Goal: Check status: Check status

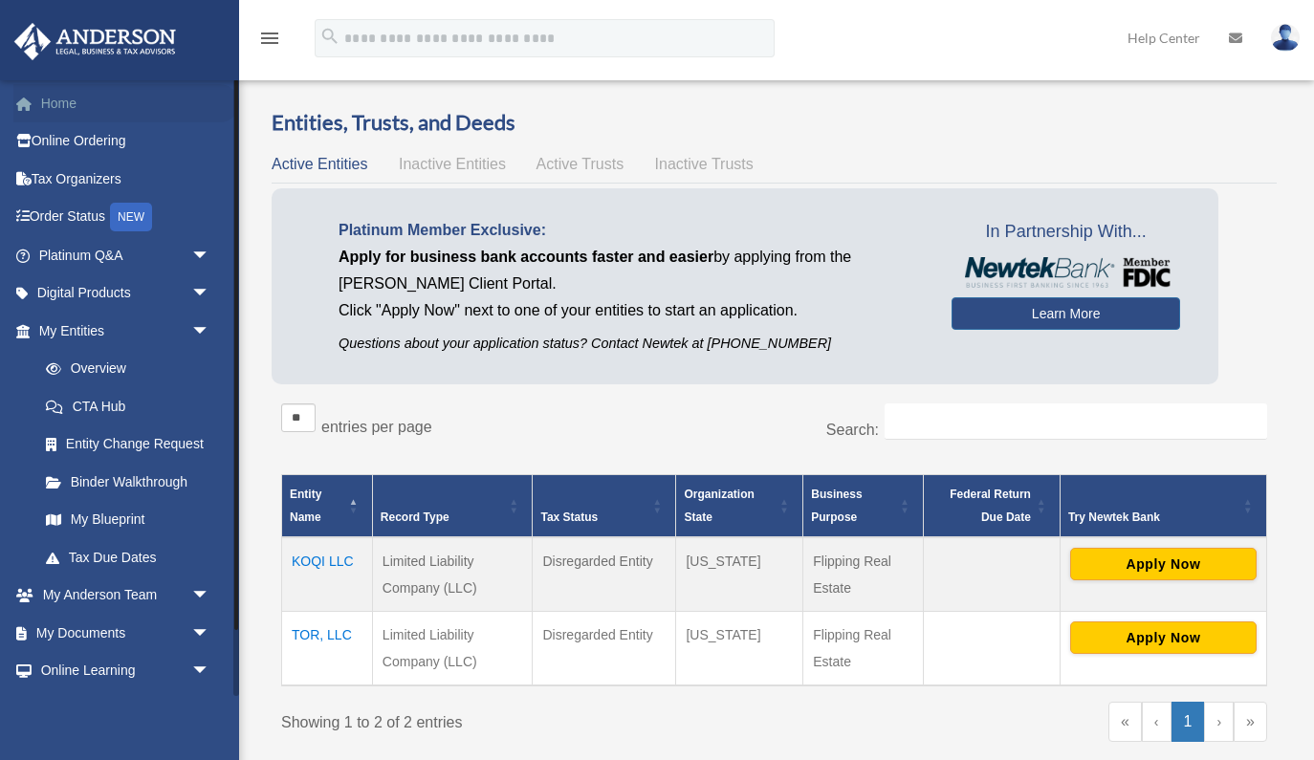
click at [81, 103] on link "Home" at bounding box center [126, 103] width 226 height 38
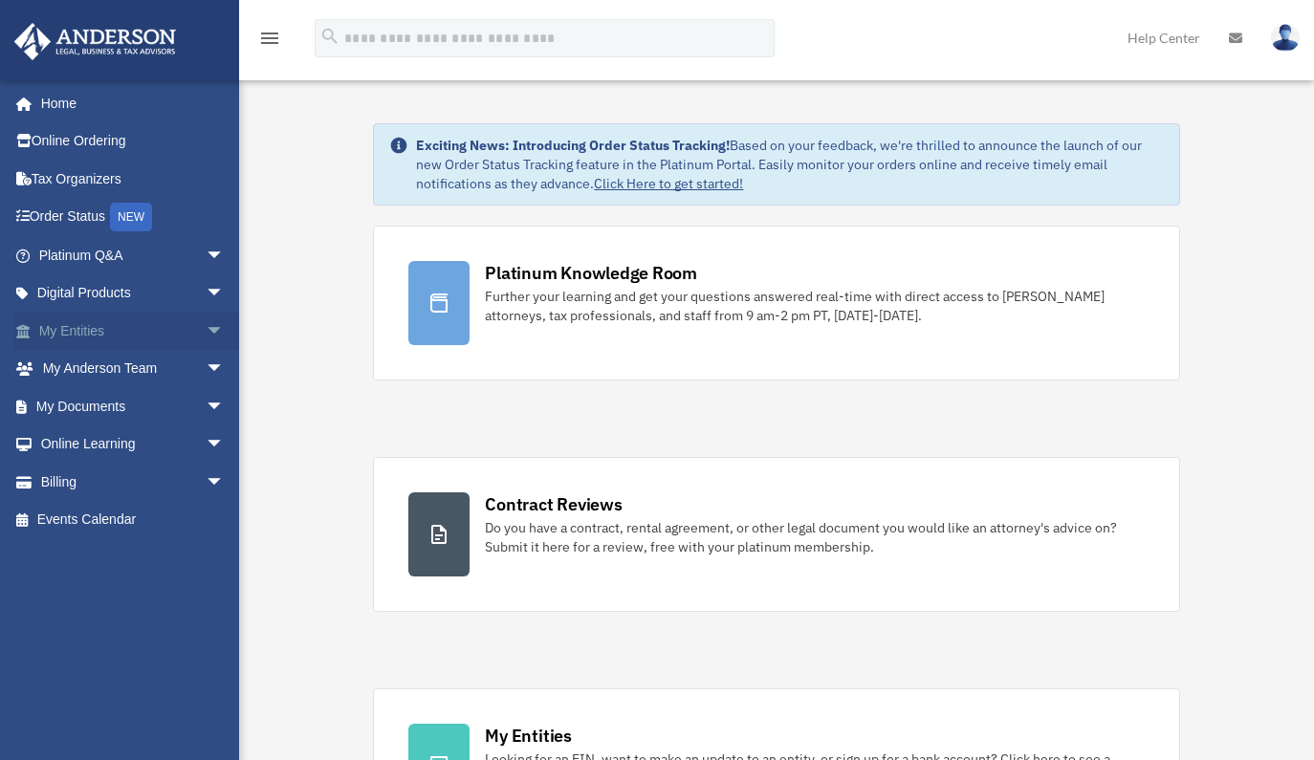
click at [206, 330] on span "arrow_drop_down" at bounding box center [225, 331] width 38 height 39
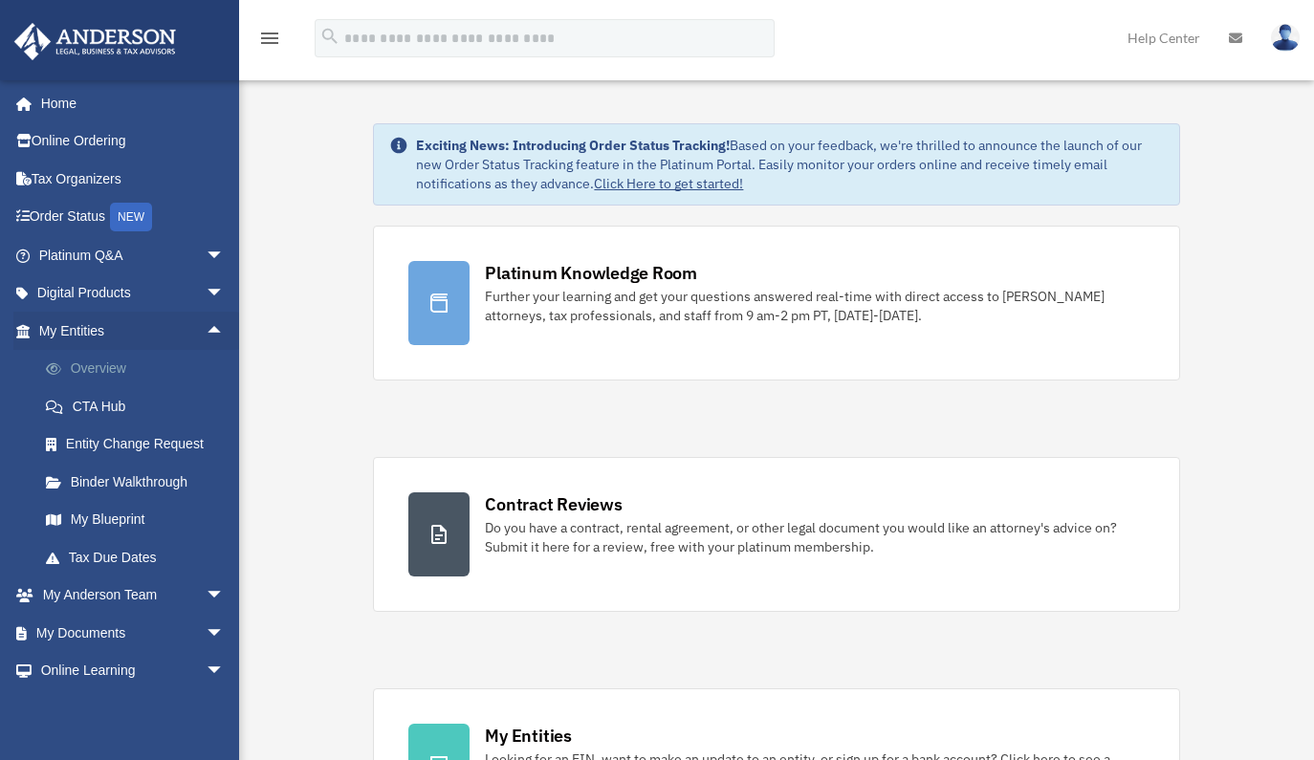
click at [102, 366] on link "Overview" at bounding box center [140, 369] width 227 height 38
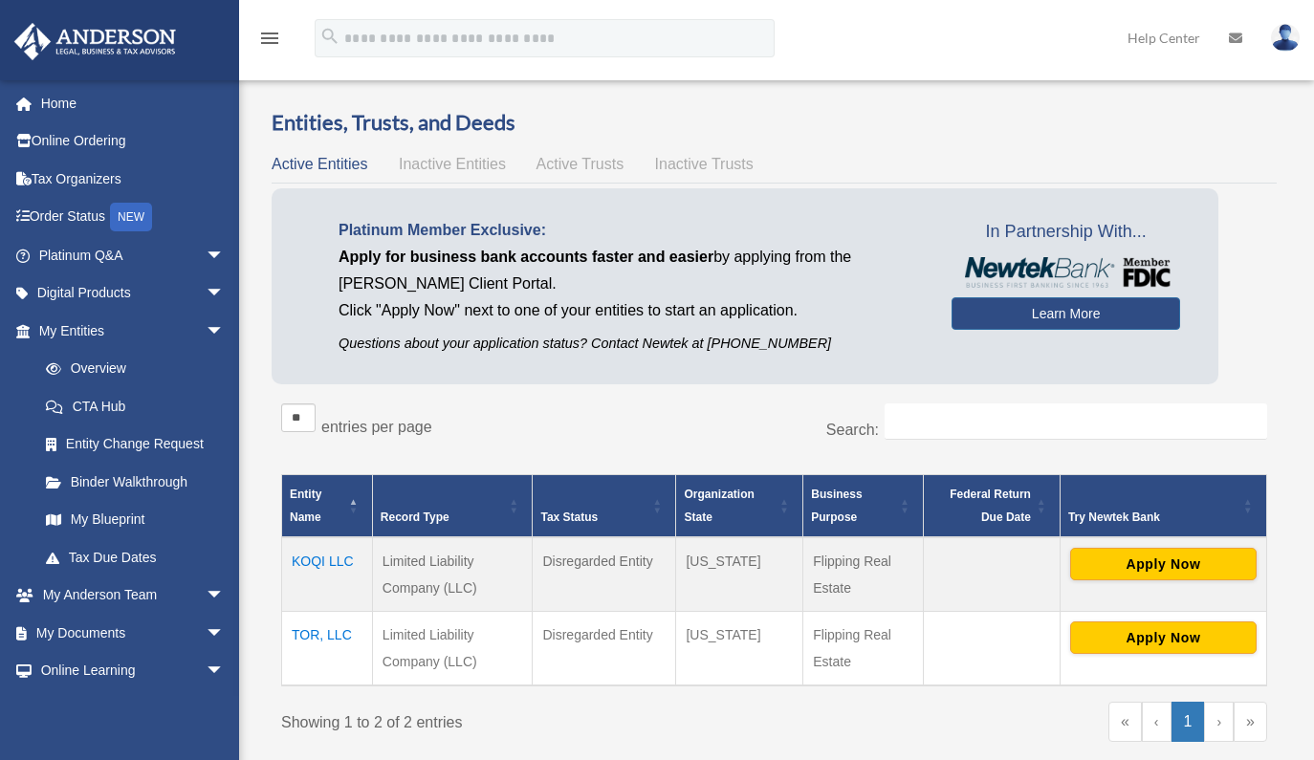
click at [322, 556] on td "KOQI LLC" at bounding box center [327, 574] width 91 height 75
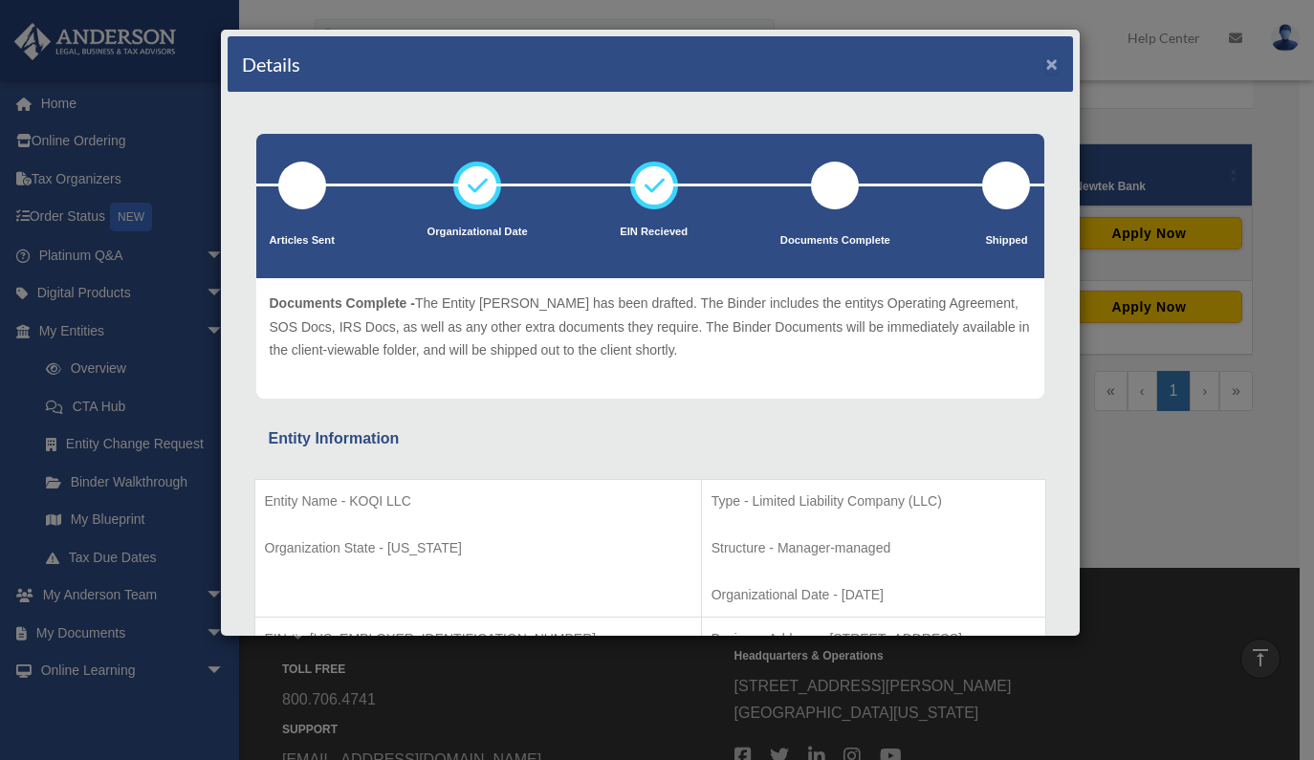
click at [1046, 66] on button "×" at bounding box center [1052, 64] width 12 height 20
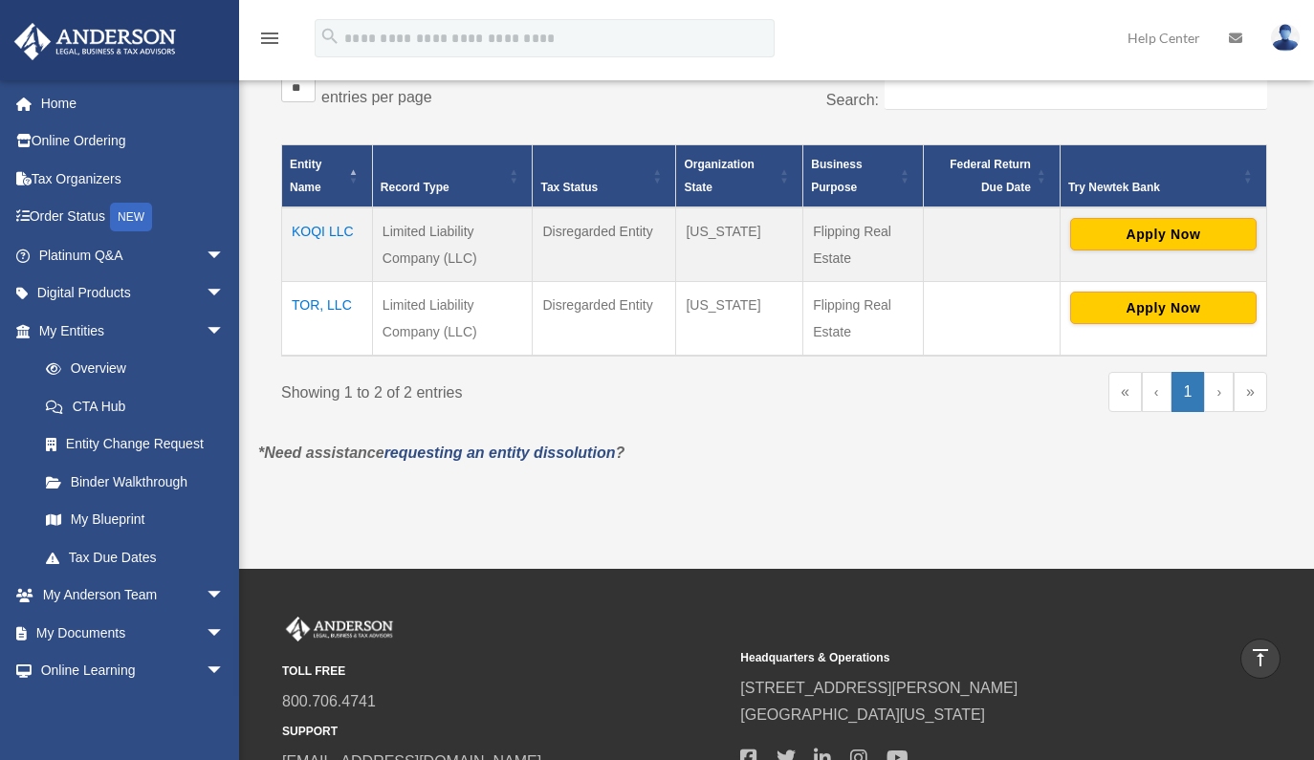
click at [335, 302] on td "TOR, LLC" at bounding box center [327, 318] width 91 height 75
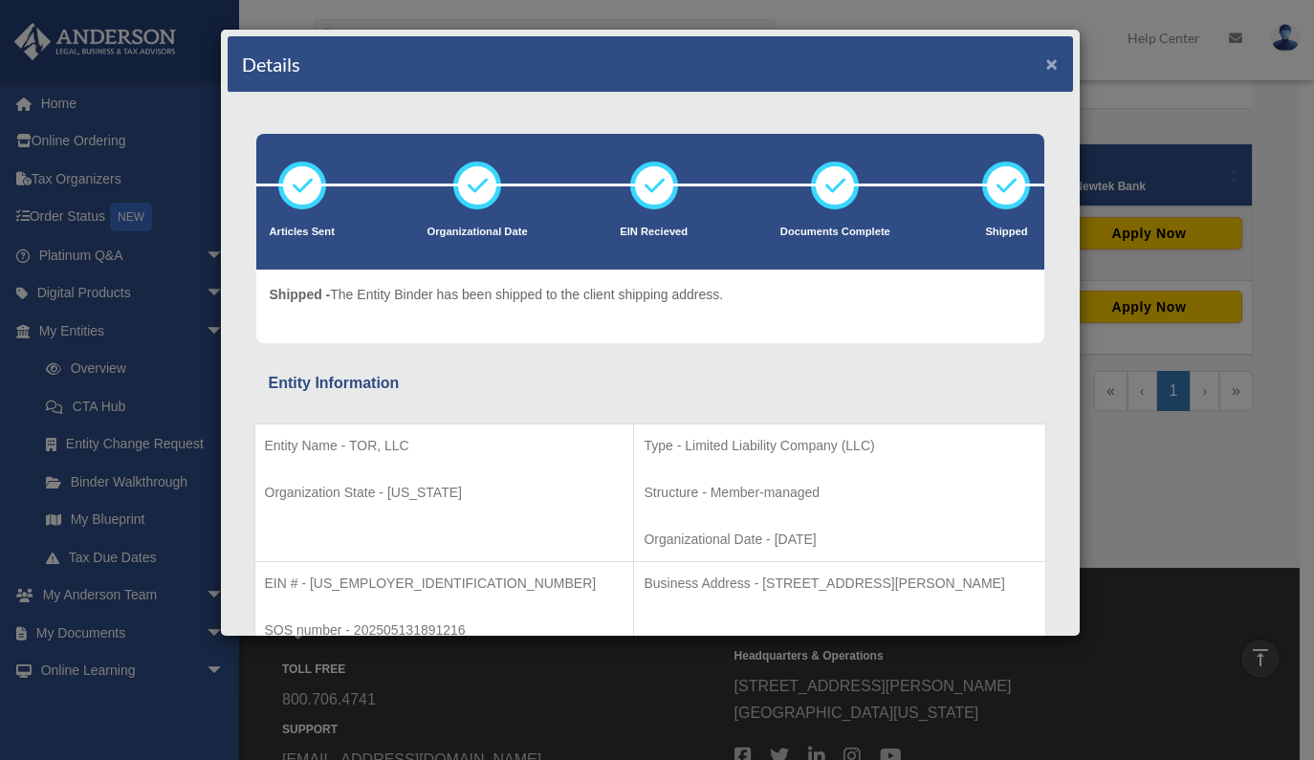
click at [1046, 62] on button "×" at bounding box center [1052, 64] width 12 height 20
